Goal: Check status: Check status

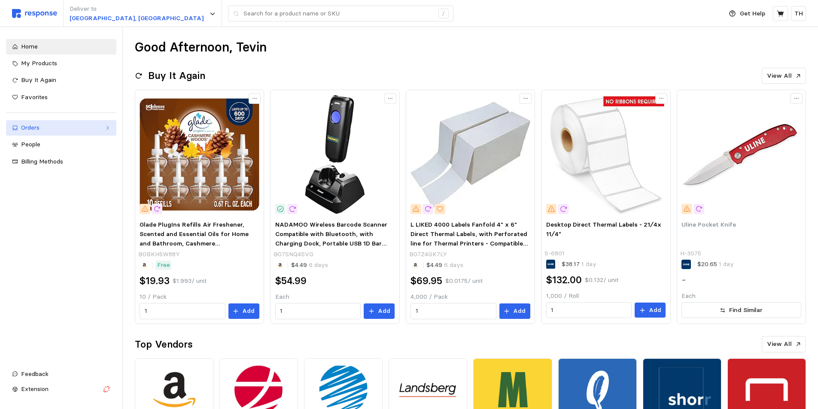
click at [45, 124] on div "Orders" at bounding box center [61, 127] width 80 height 9
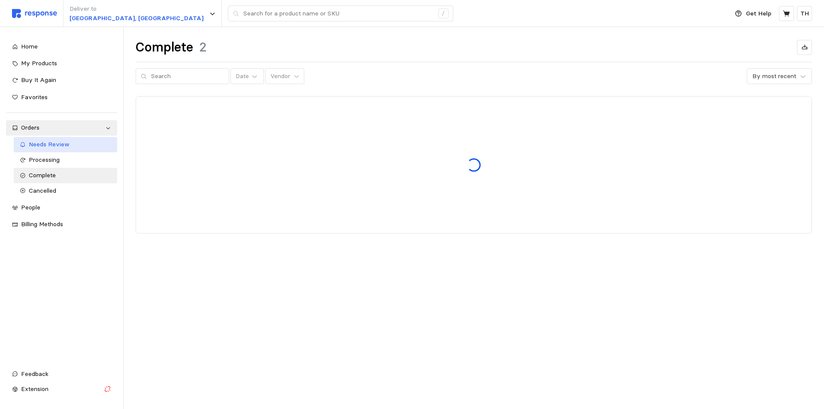
click at [52, 144] on span "Needs Review" at bounding box center [49, 144] width 41 height 8
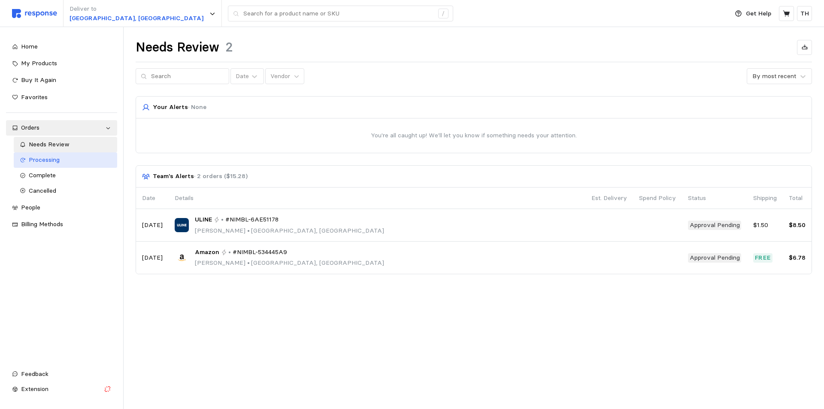
click at [44, 157] on span "Processing" at bounding box center [44, 160] width 31 height 8
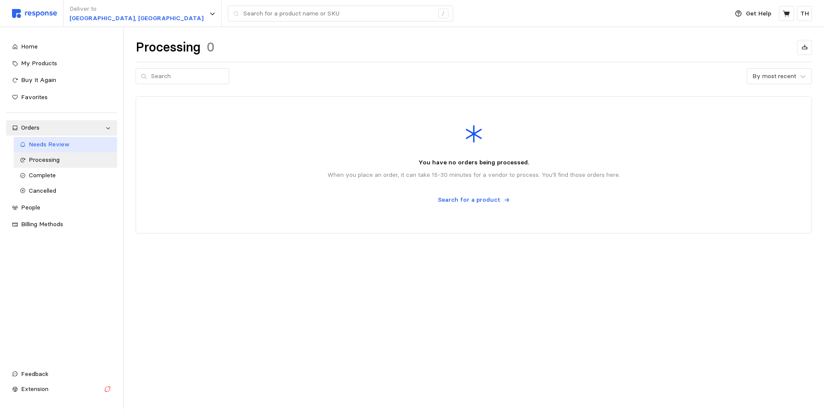
click at [48, 142] on span "Needs Review" at bounding box center [49, 144] width 41 height 8
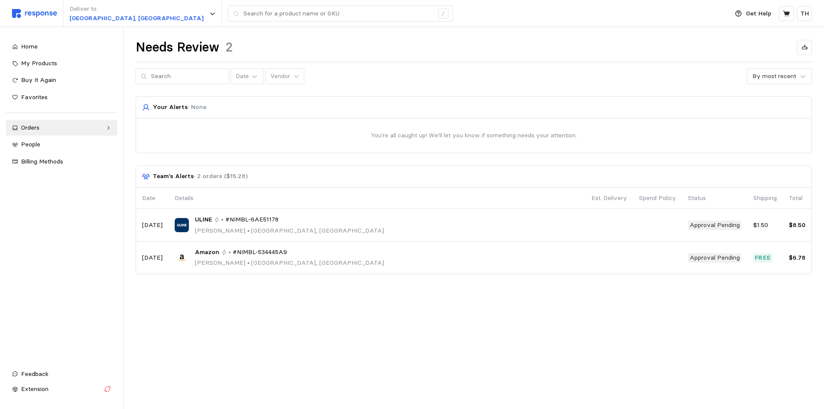
click at [533, 315] on main "Needs Review 2 Date Vendor By most recent Your Alerts · None You're all caught …" at bounding box center [412, 204] width 824 height 409
